Goal: Navigation & Orientation: Find specific page/section

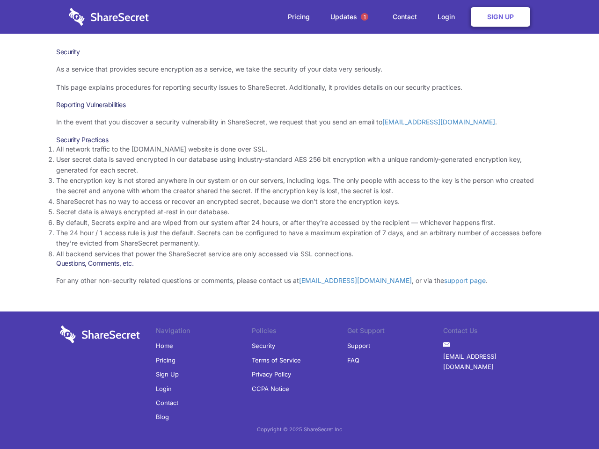
click at [299, 225] on li "By default, Secrets expire and are wiped from our system after 24 hours, or aft…" at bounding box center [299, 223] width 487 height 10
click at [365, 17] on span "1" at bounding box center [364, 16] width 7 height 7
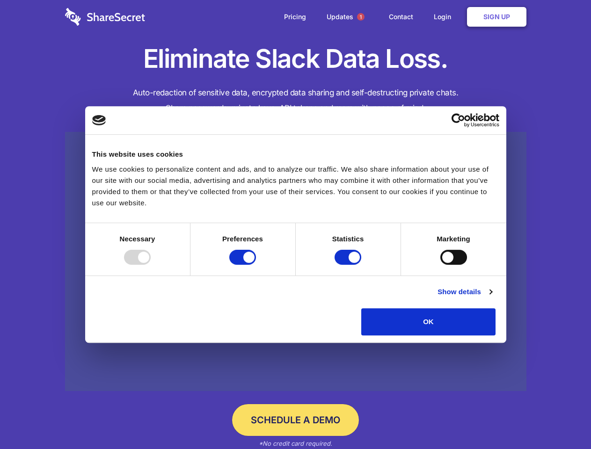
click at [151, 265] on div at bounding box center [137, 257] width 27 height 15
click at [256, 265] on input "Preferences" at bounding box center [242, 257] width 27 height 15
checkbox input "false"
click at [349, 265] on input "Statistics" at bounding box center [348, 257] width 27 height 15
checkbox input "false"
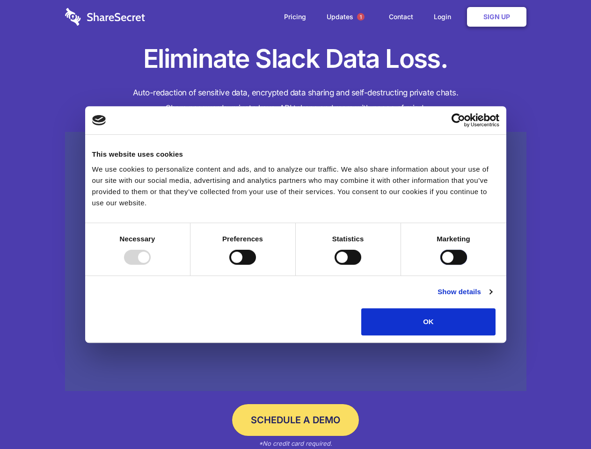
click at [440, 265] on input "Marketing" at bounding box center [453, 257] width 27 height 15
checkbox input "true"
click at [492, 298] on link "Show details" at bounding box center [465, 291] width 54 height 11
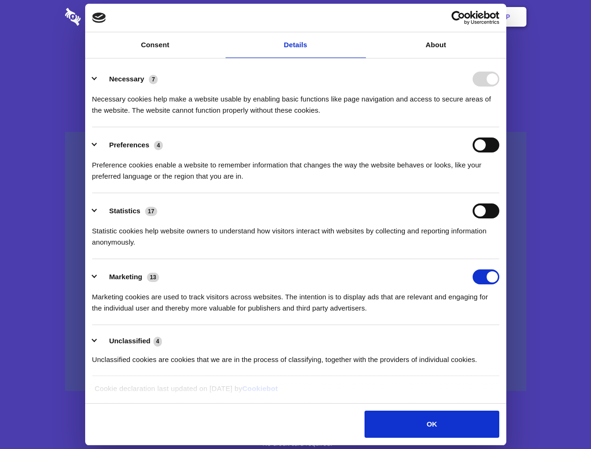
click at [499, 116] on div "Necessary cookies help make a website usable by enabling basic functions like p…" at bounding box center [295, 101] width 407 height 29
click at [360, 17] on span "1" at bounding box center [360, 16] width 7 height 7
